Goal: Obtain resource: Obtain resource

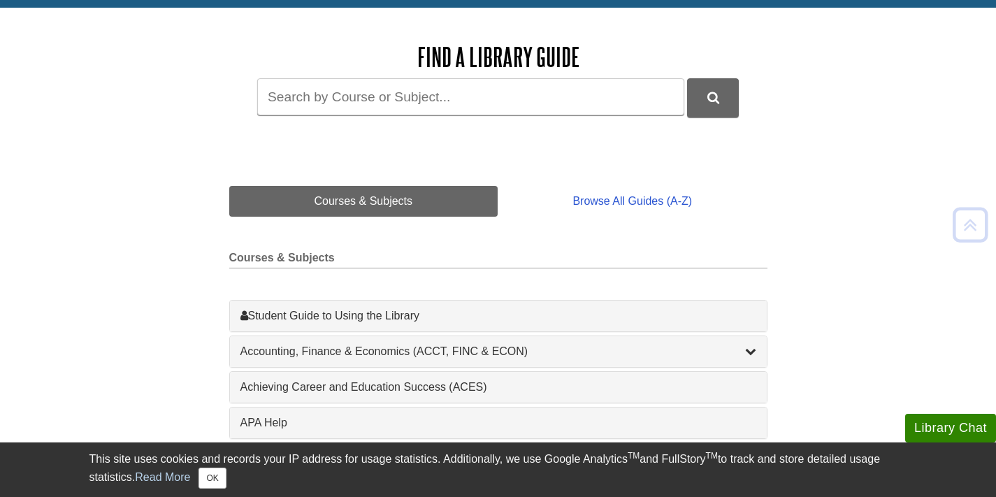
scroll to position [193, 0]
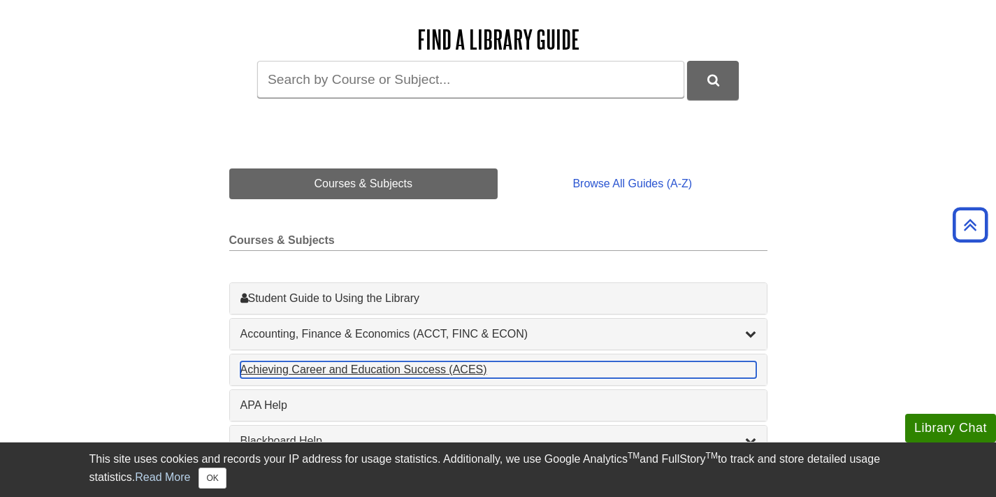
click at [355, 369] on div "Achieving Career and Education Success (ACES) , 1 guides" at bounding box center [498, 369] width 516 height 17
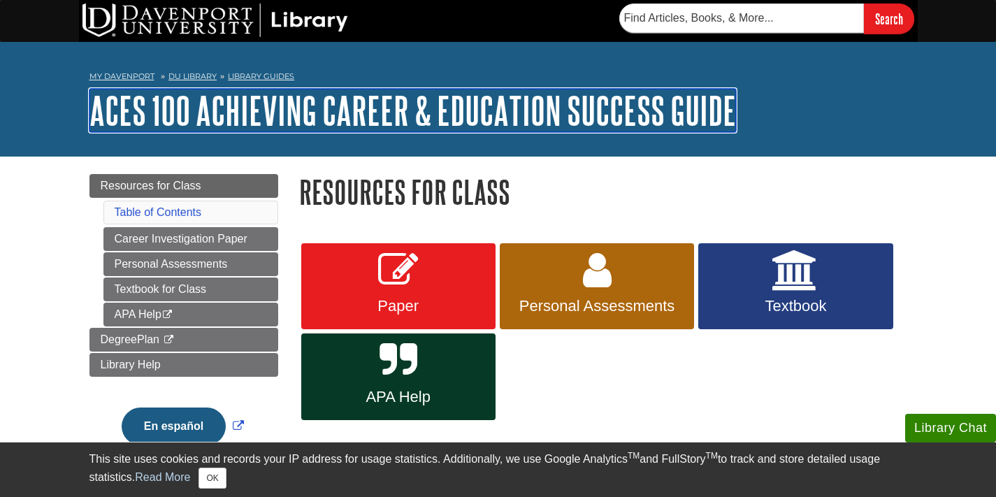
click at [735, 125] on link "ACES 100 Achieving Career & Education Success Guide" at bounding box center [412, 110] width 646 height 43
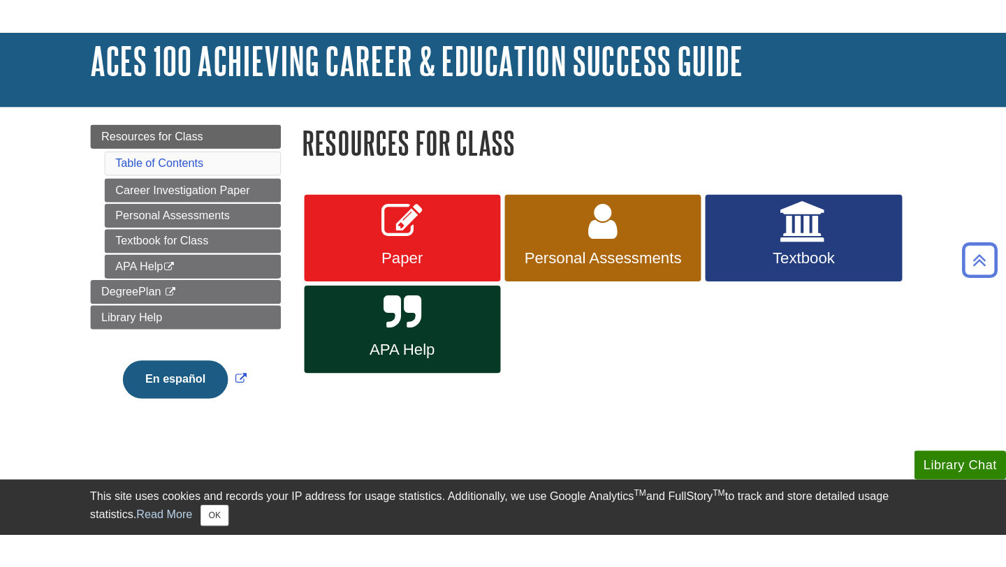
scroll to position [41, 0]
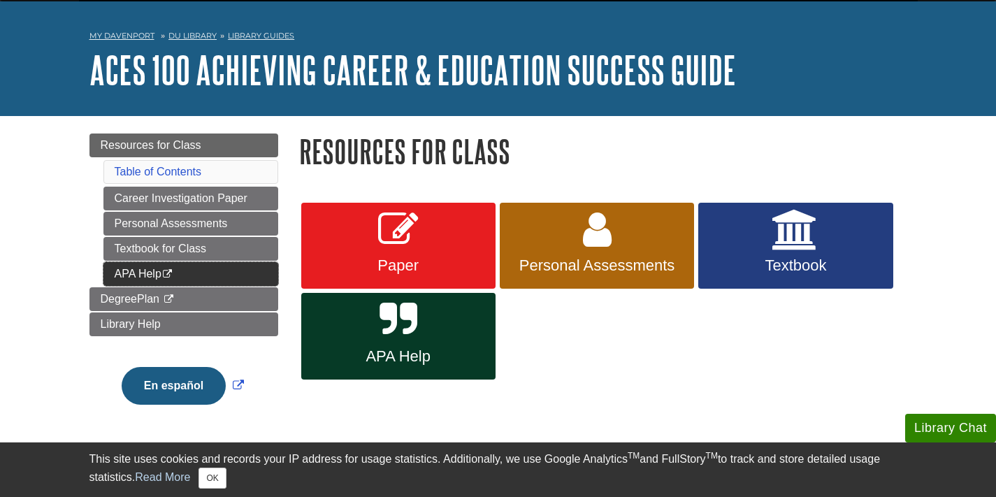
click at [155, 266] on link "APA Help This link opens in a new window" at bounding box center [190, 274] width 175 height 24
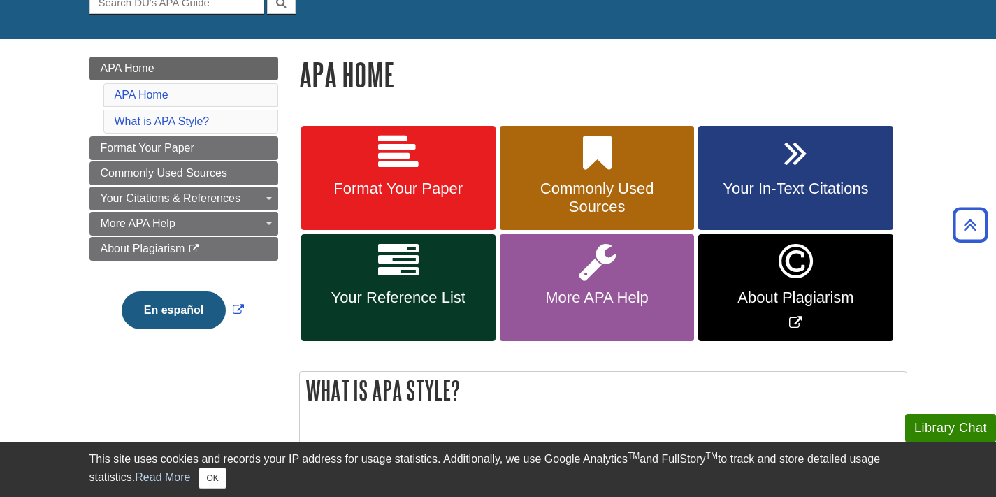
scroll to position [151, 0]
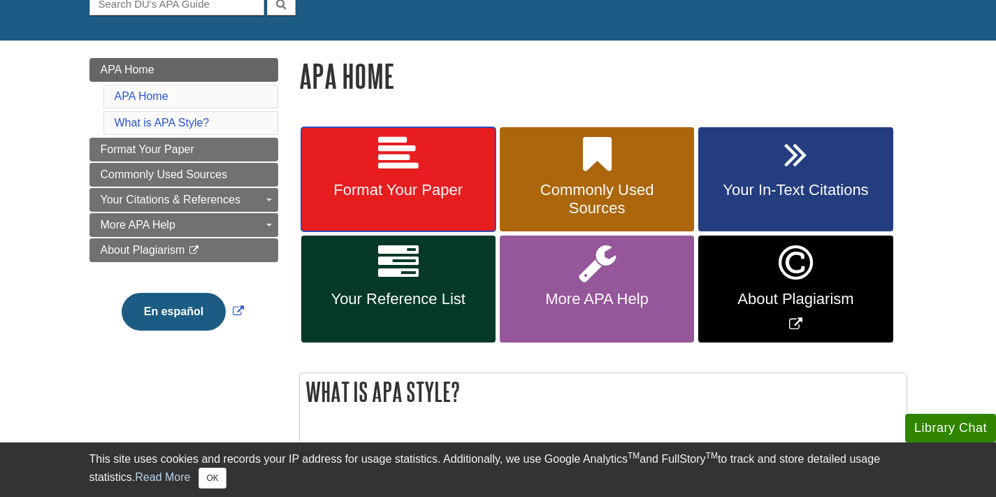
click at [341, 170] on link "Format Your Paper" at bounding box center [398, 179] width 194 height 105
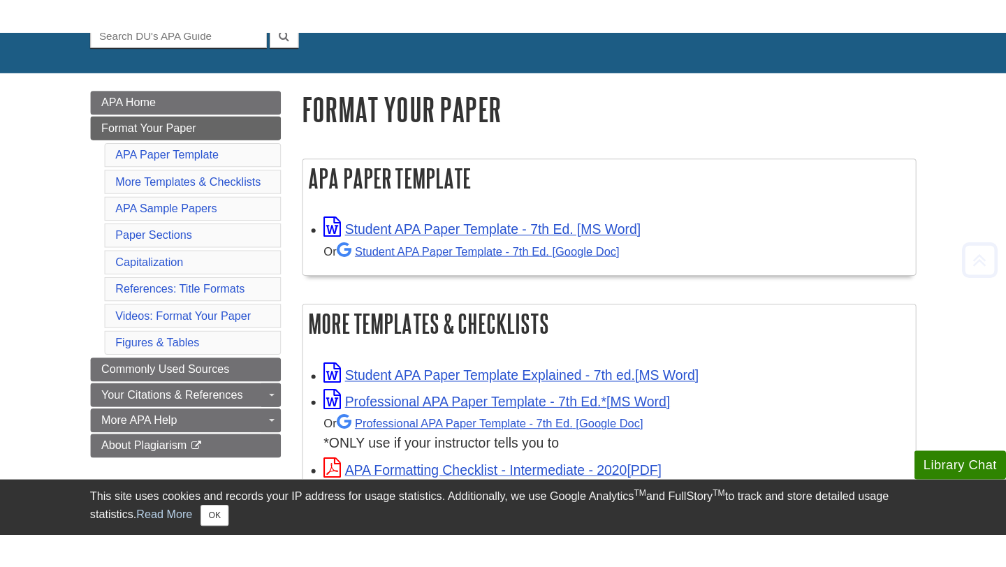
scroll to position [157, 0]
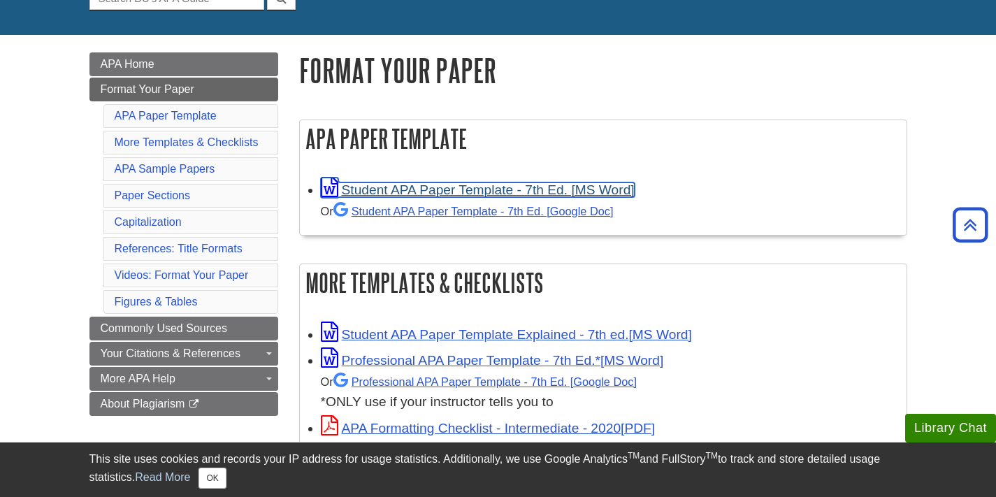
click at [527, 194] on link "Student APA Paper Template - 7th Ed. [MS Word]" at bounding box center [478, 189] width 314 height 15
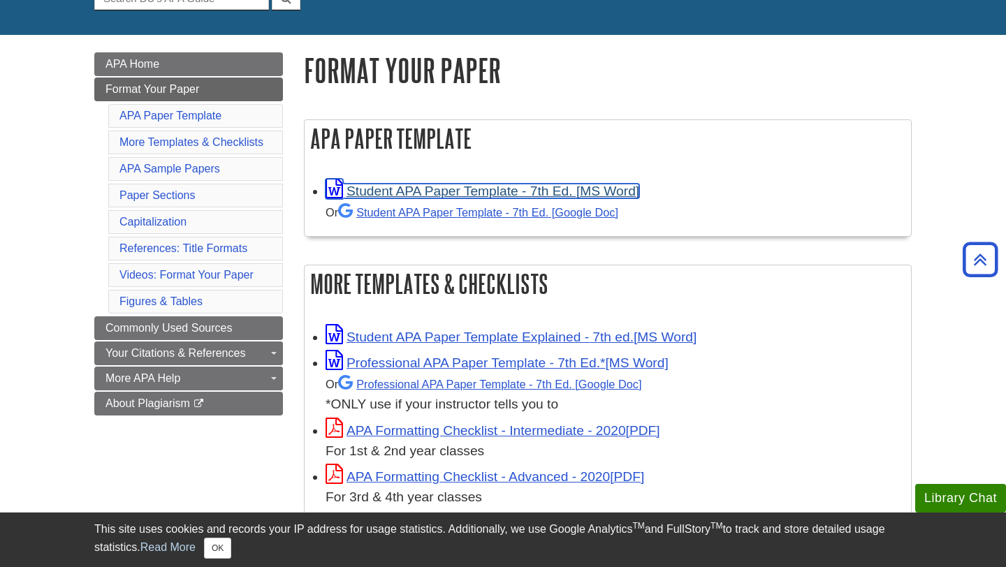
scroll to position [0, 0]
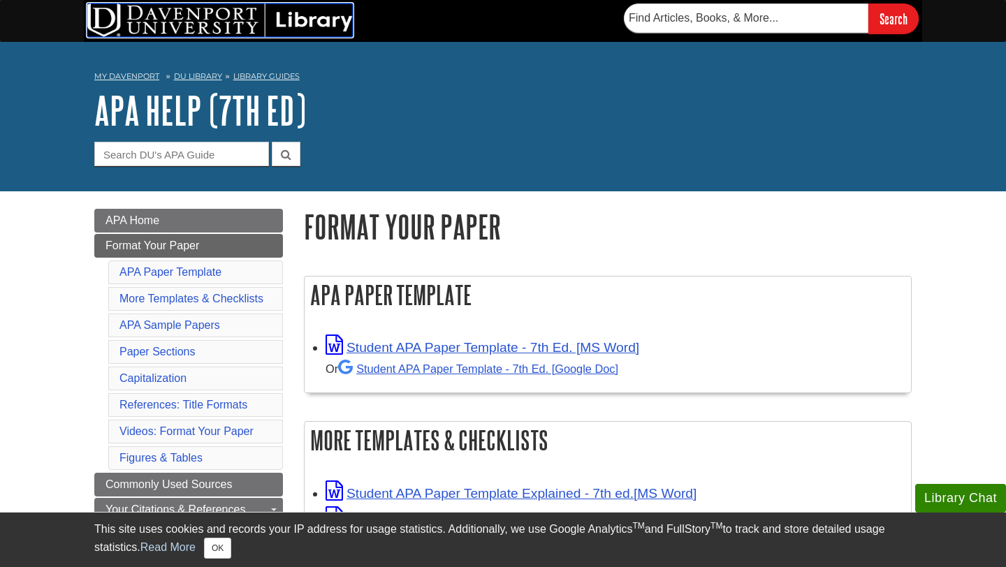
click at [112, 14] on img at bounding box center [220, 20] width 266 height 34
